Goal: Information Seeking & Learning: Learn about a topic

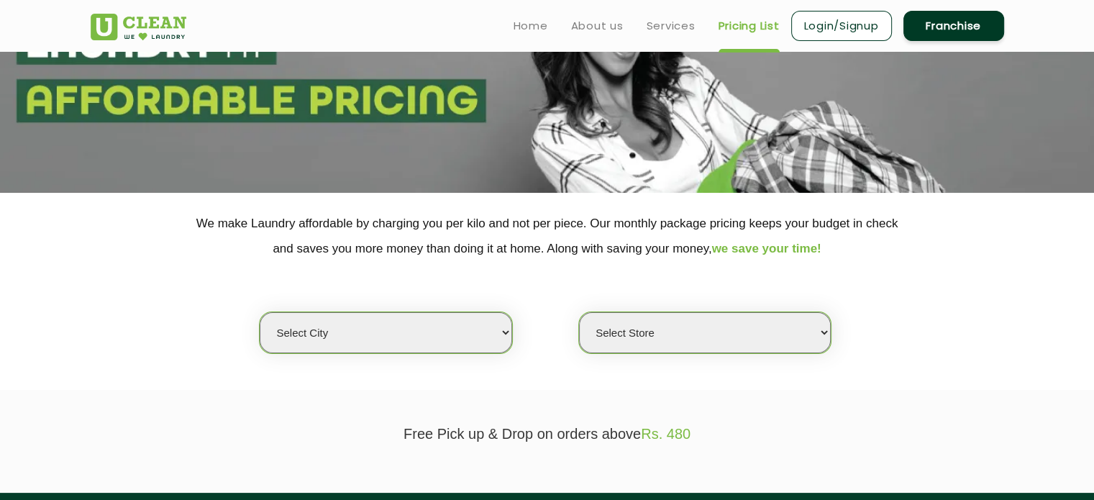
scroll to position [141, 0]
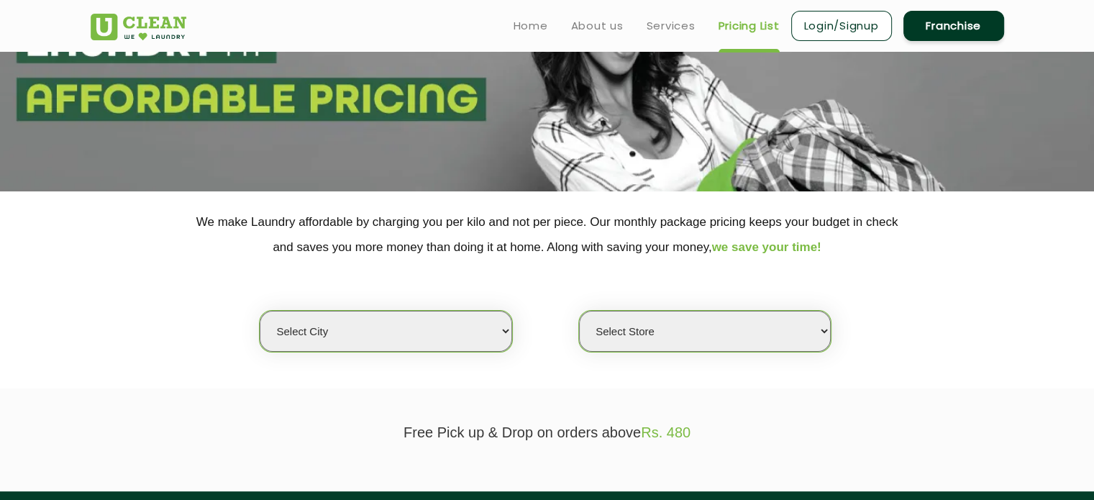
click at [495, 326] on select "Select city [GEOGRAPHIC_DATA] [GEOGRAPHIC_DATA] [GEOGRAPHIC_DATA] [GEOGRAPHIC_D…" at bounding box center [386, 331] width 252 height 41
select select "174"
click at [260, 311] on select "Select city [GEOGRAPHIC_DATA] [GEOGRAPHIC_DATA] [GEOGRAPHIC_DATA] [GEOGRAPHIC_D…" at bounding box center [386, 331] width 252 height 41
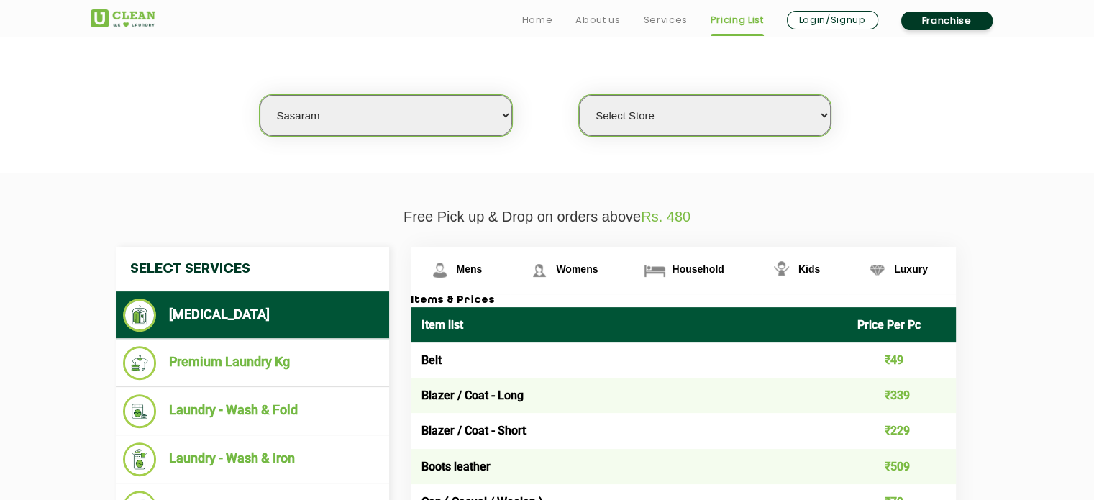
scroll to position [359, 0]
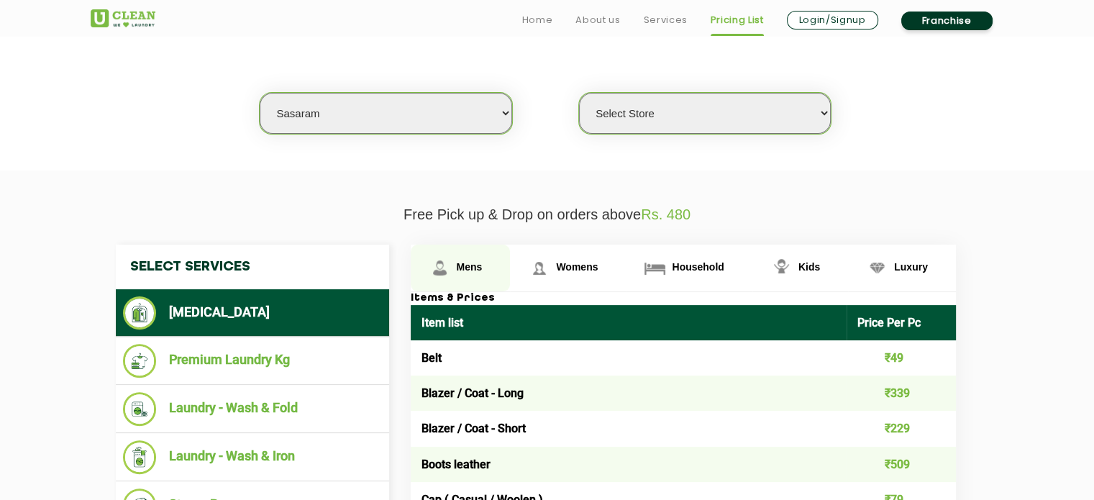
click at [475, 266] on span "Mens" at bounding box center [470, 267] width 26 height 12
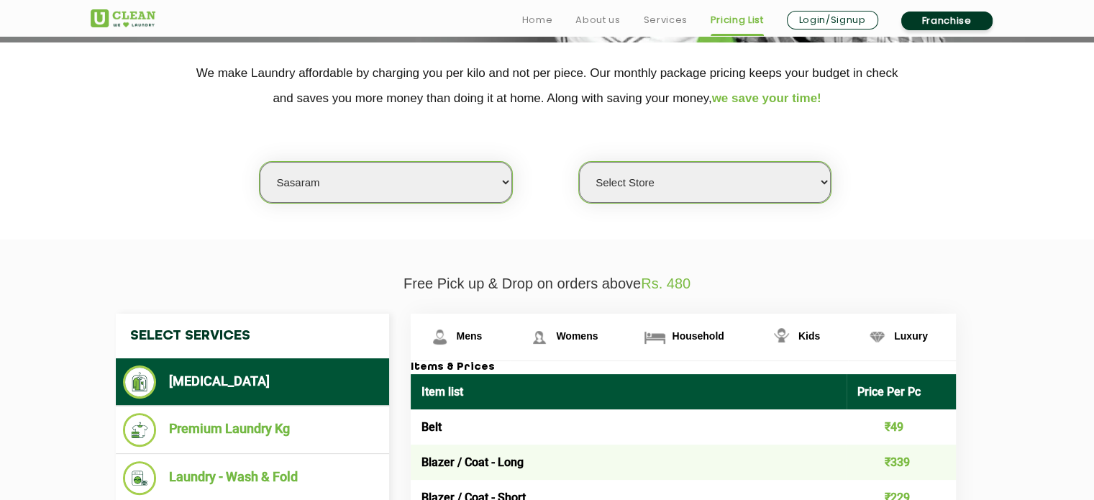
scroll to position [388, 0]
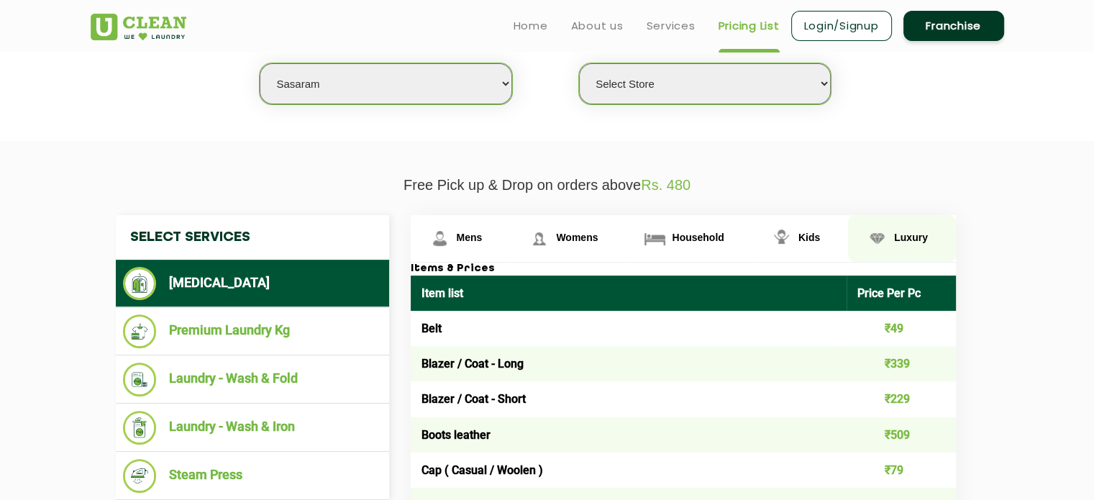
click at [905, 239] on span "Luxury" at bounding box center [911, 238] width 34 height 12
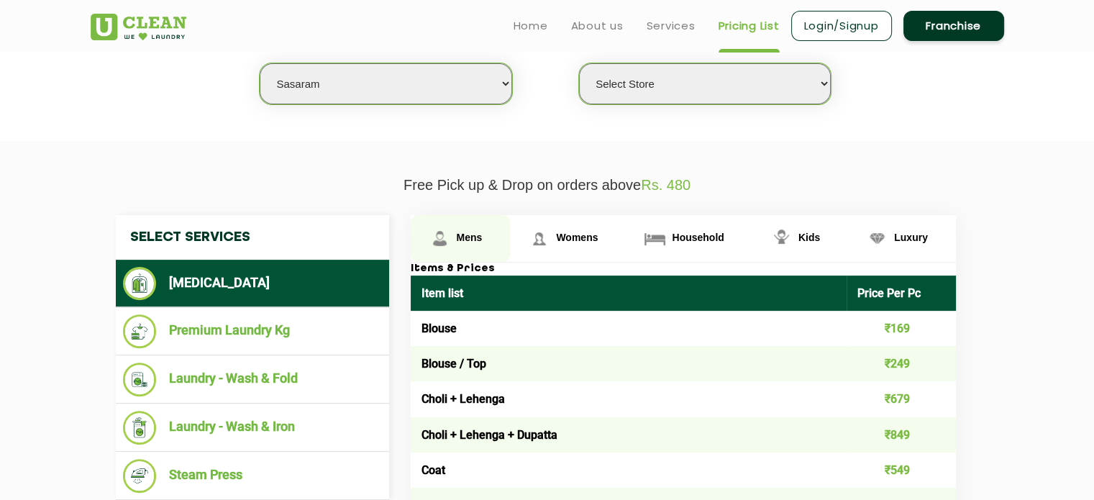
click at [474, 239] on span "Mens" at bounding box center [470, 238] width 26 height 12
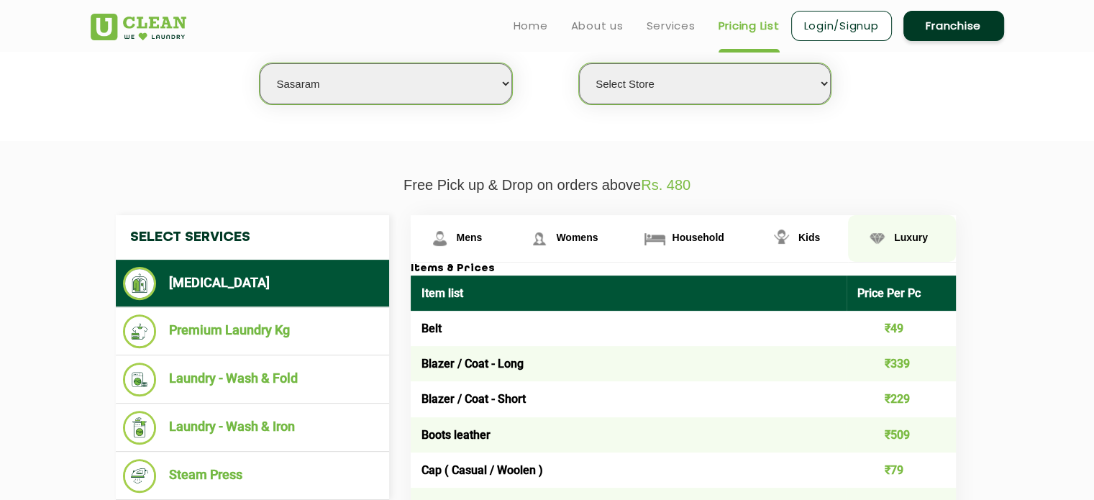
click at [905, 246] on link "Luxury" at bounding box center [902, 238] width 108 height 47
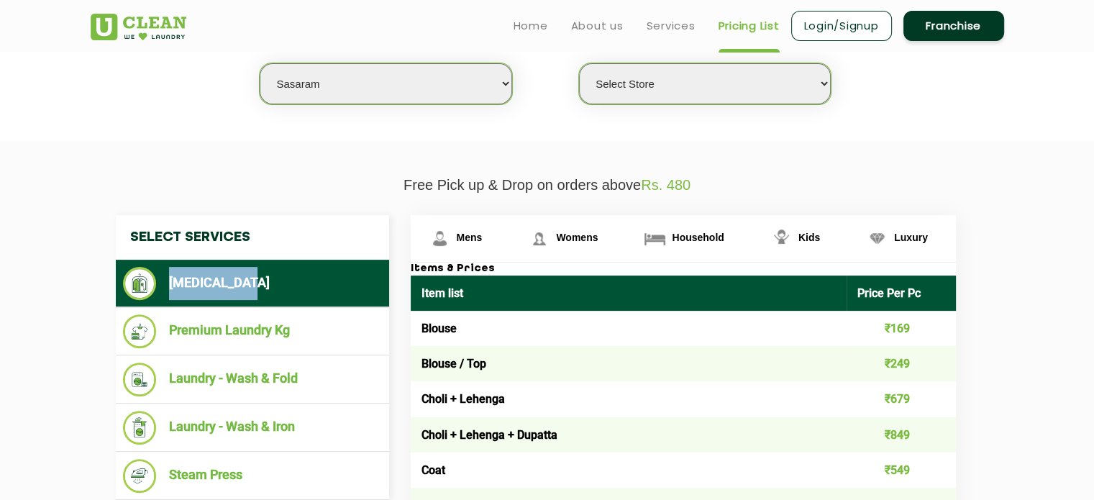
drag, startPoint x: 161, startPoint y: 277, endPoint x: 293, endPoint y: 278, distance: 132.3
click at [293, 278] on li "[MEDICAL_DATA]" at bounding box center [252, 283] width 259 height 33
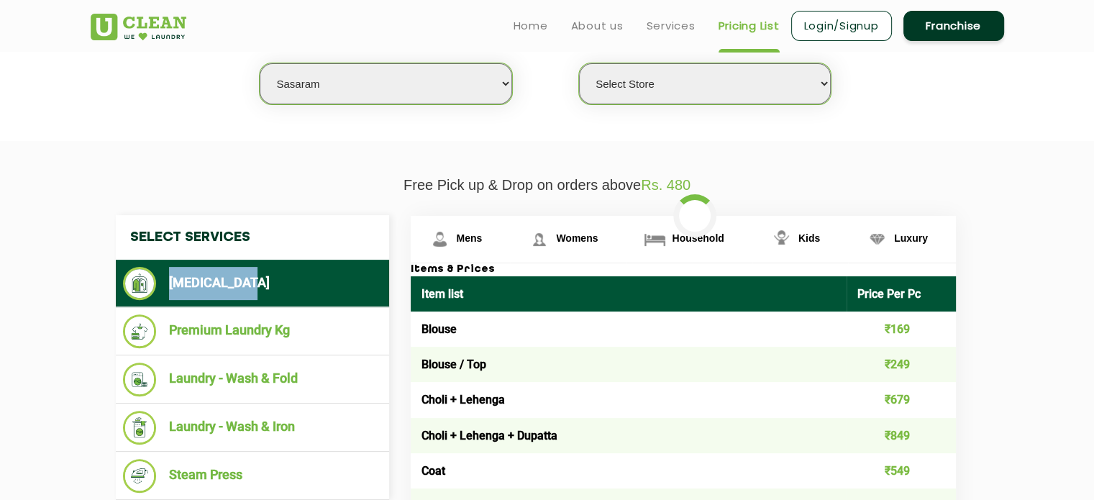
copy li "[MEDICAL_DATA]"
